Goal: Find contact information: Find contact information

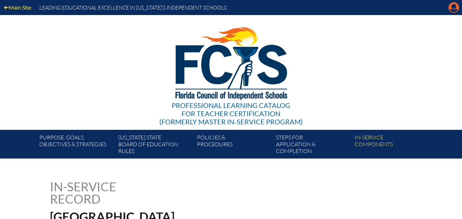
click at [454, 11] on icon "Manage account" at bounding box center [454, 7] width 11 height 11
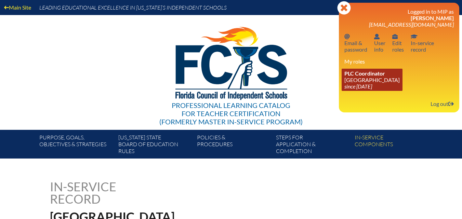
click at [364, 82] on link "PLC Coordinator [GEOGRAPHIC_DATA] since [DATE]" at bounding box center [372, 80] width 61 height 22
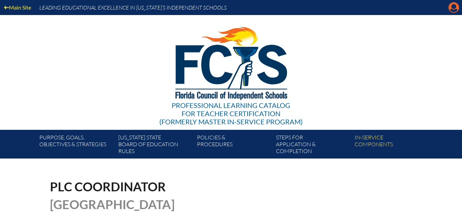
click at [454, 8] on icon "Manage account" at bounding box center [454, 7] width 11 height 11
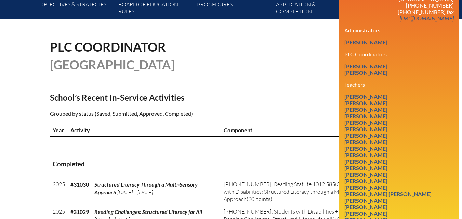
scroll to position [171, 0]
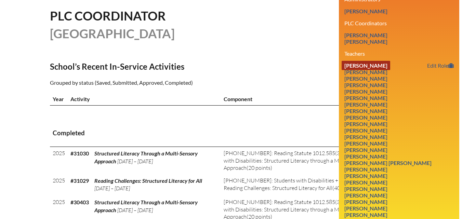
click at [369, 70] on link "[PERSON_NAME]" at bounding box center [366, 65] width 49 height 9
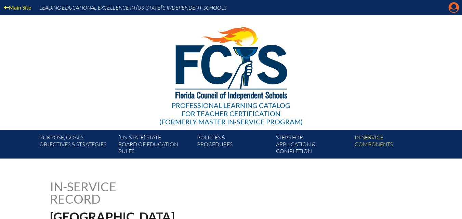
click at [457, 3] on icon "Manage account" at bounding box center [454, 7] width 11 height 11
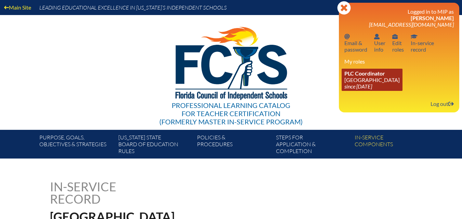
click at [365, 77] on link "PLC Coordinator [GEOGRAPHIC_DATA] since [DATE]" at bounding box center [372, 80] width 61 height 22
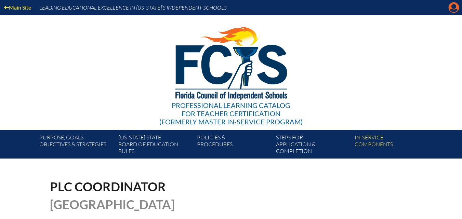
click at [452, 9] on icon "Manage account" at bounding box center [454, 7] width 11 height 11
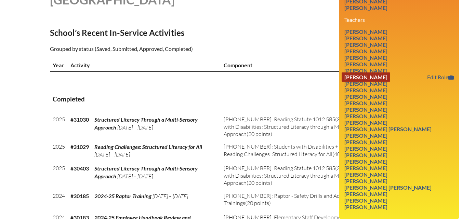
scroll to position [205, 0]
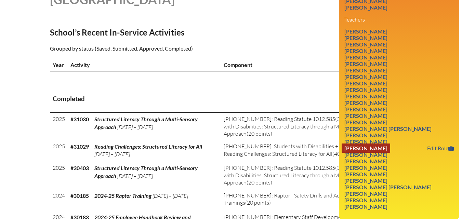
click at [364, 153] on link "[PERSON_NAME]" at bounding box center [366, 148] width 49 height 9
